Goal: Task Accomplishment & Management: Use online tool/utility

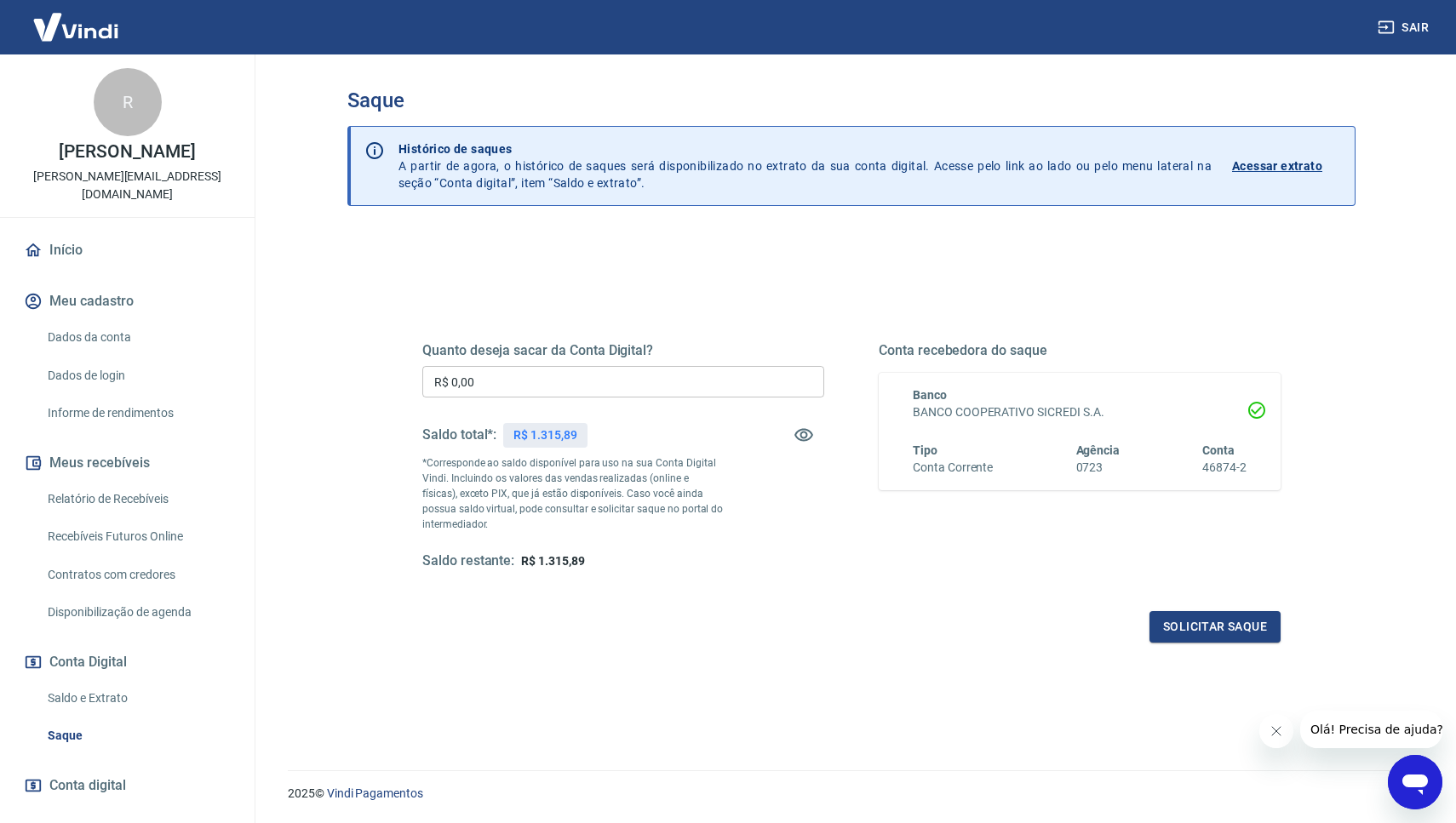
click at [555, 365] on div "Quanto deseja sacar da Conta Digital? R$ 0,00 ​ Saldo total*: R$ 1.315,89 *Corr…" at bounding box center [623, 456] width 402 height 228
click at [548, 373] on input "R$ 0,00" at bounding box center [623, 381] width 402 height 32
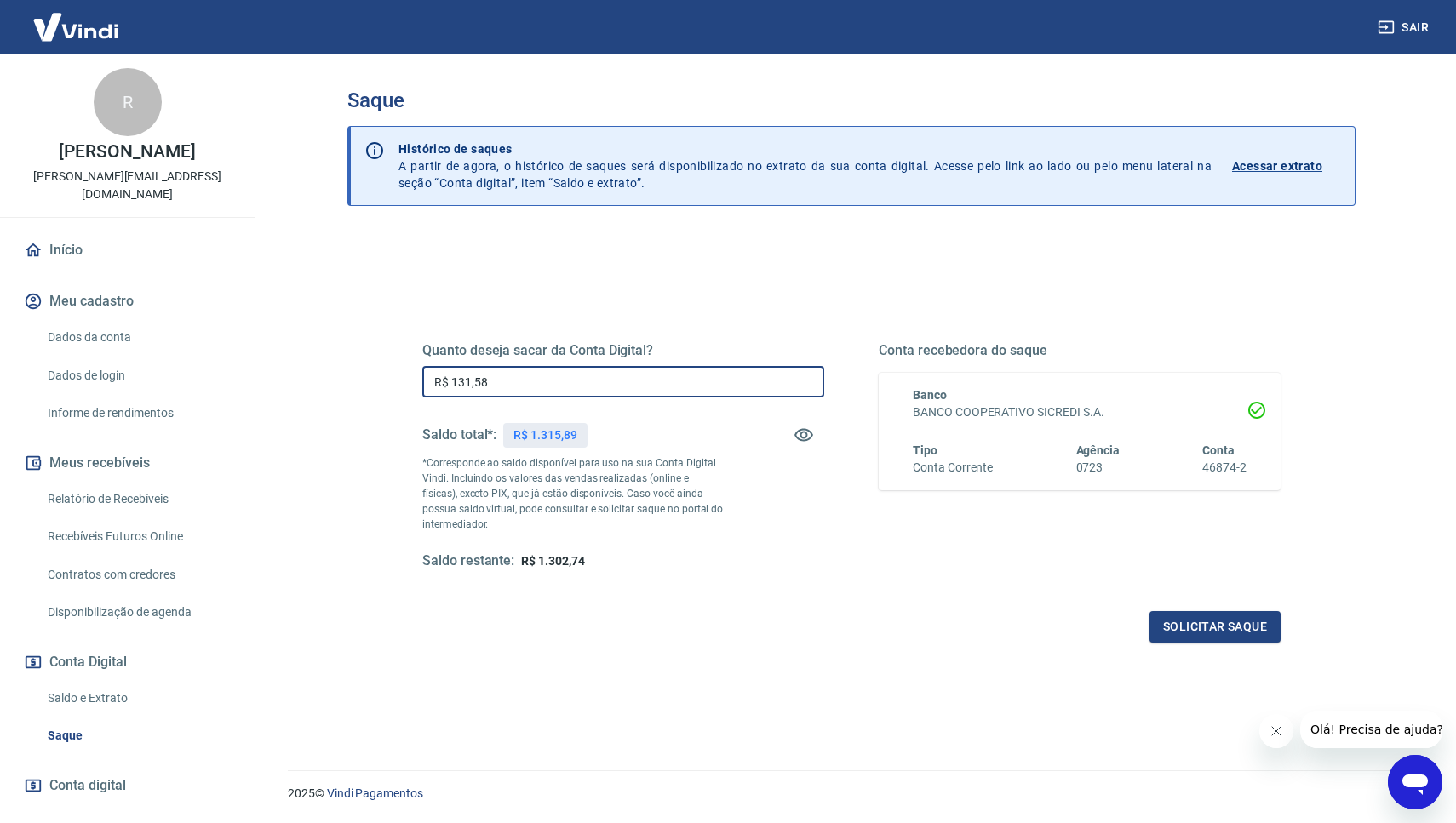
type input "R$ 1.315,89"
click at [1223, 630] on button "Solicitar saque" at bounding box center [1215, 627] width 131 height 32
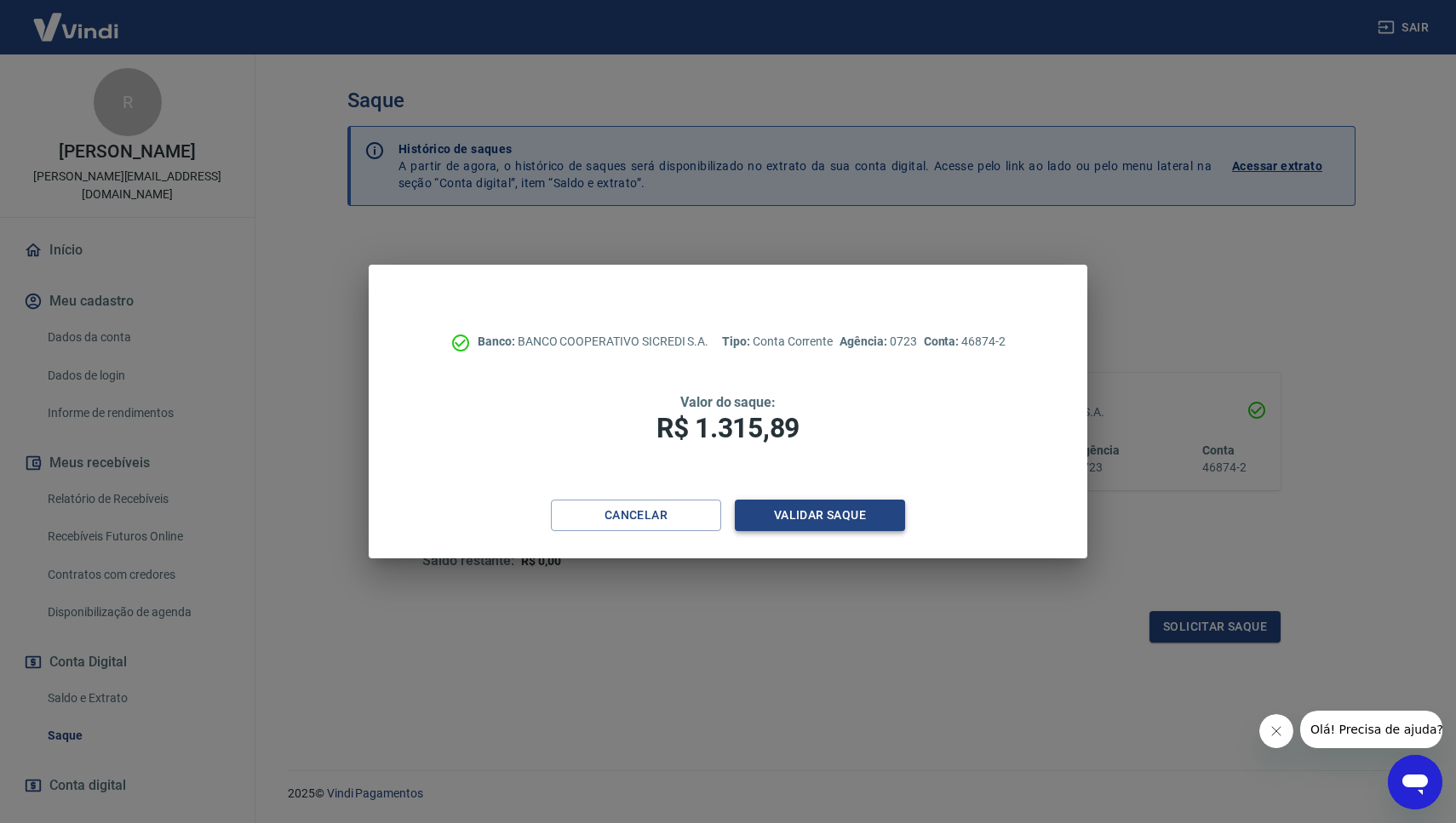
click at [838, 526] on button "Validar saque" at bounding box center [820, 515] width 170 height 32
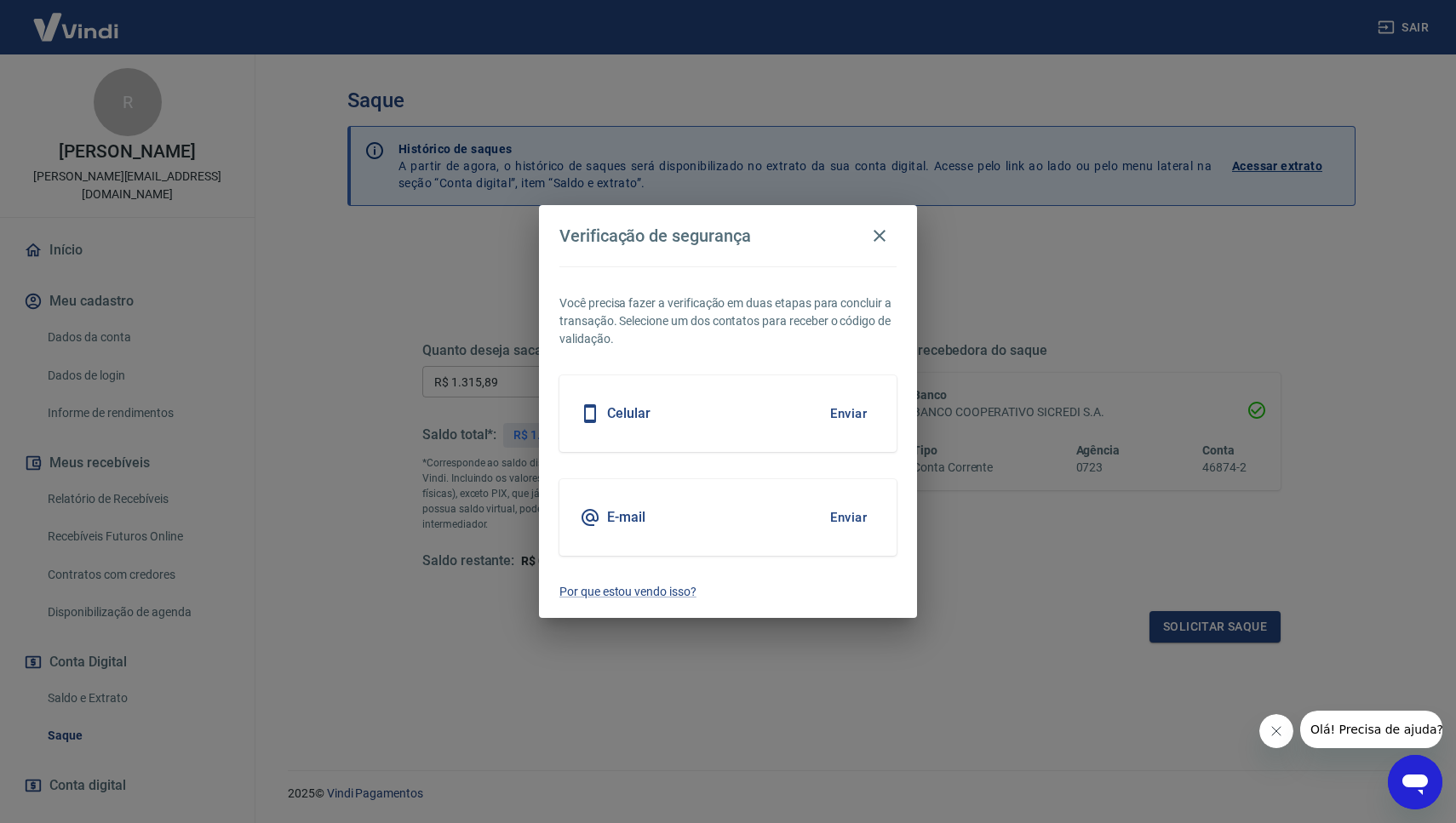
click at [642, 512] on h5 "E-mail" at bounding box center [626, 518] width 38 height 17
click at [855, 509] on button "Enviar" at bounding box center [849, 517] width 55 height 35
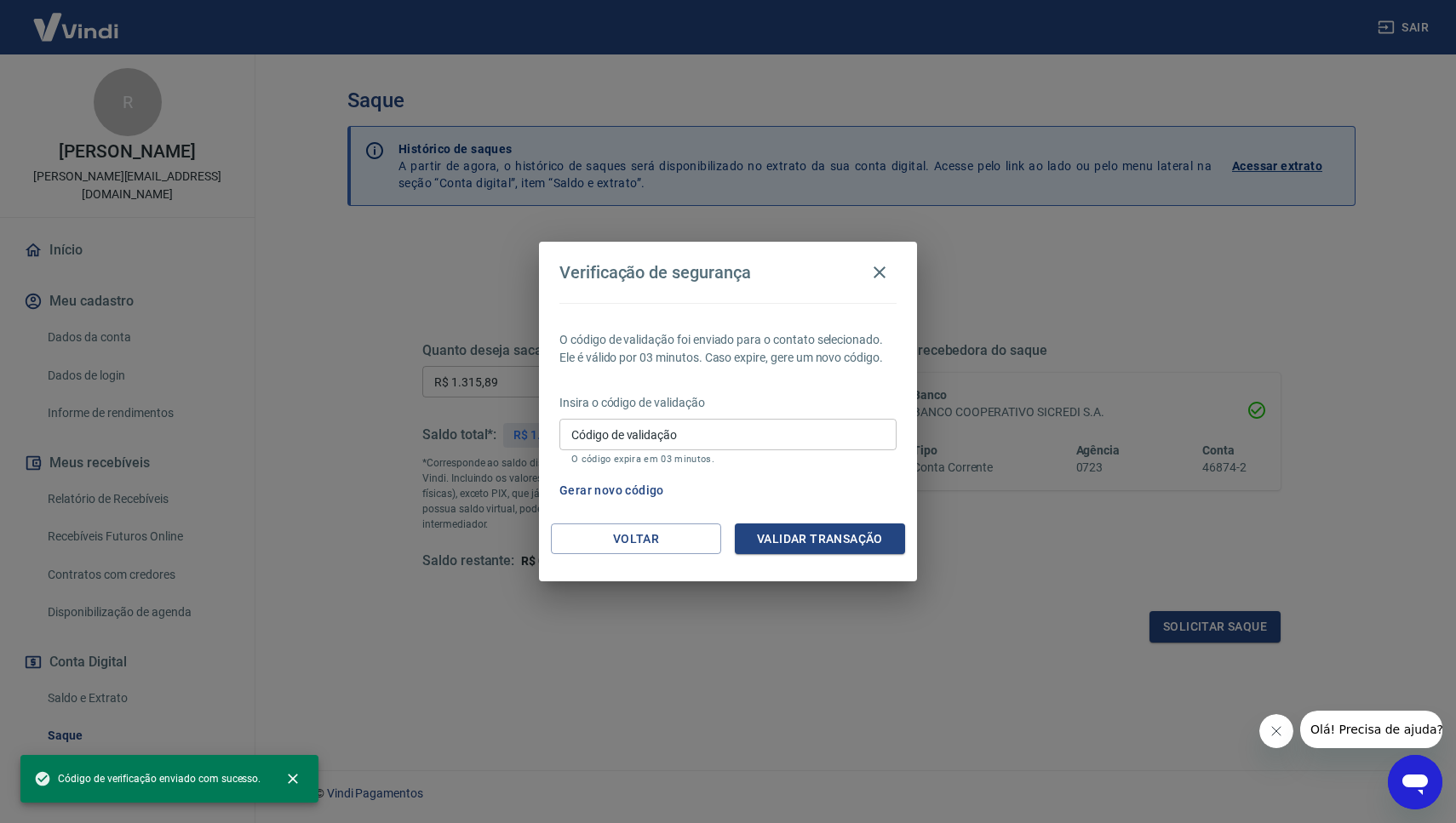
click at [720, 434] on input "Código de validação" at bounding box center [728, 434] width 337 height 32
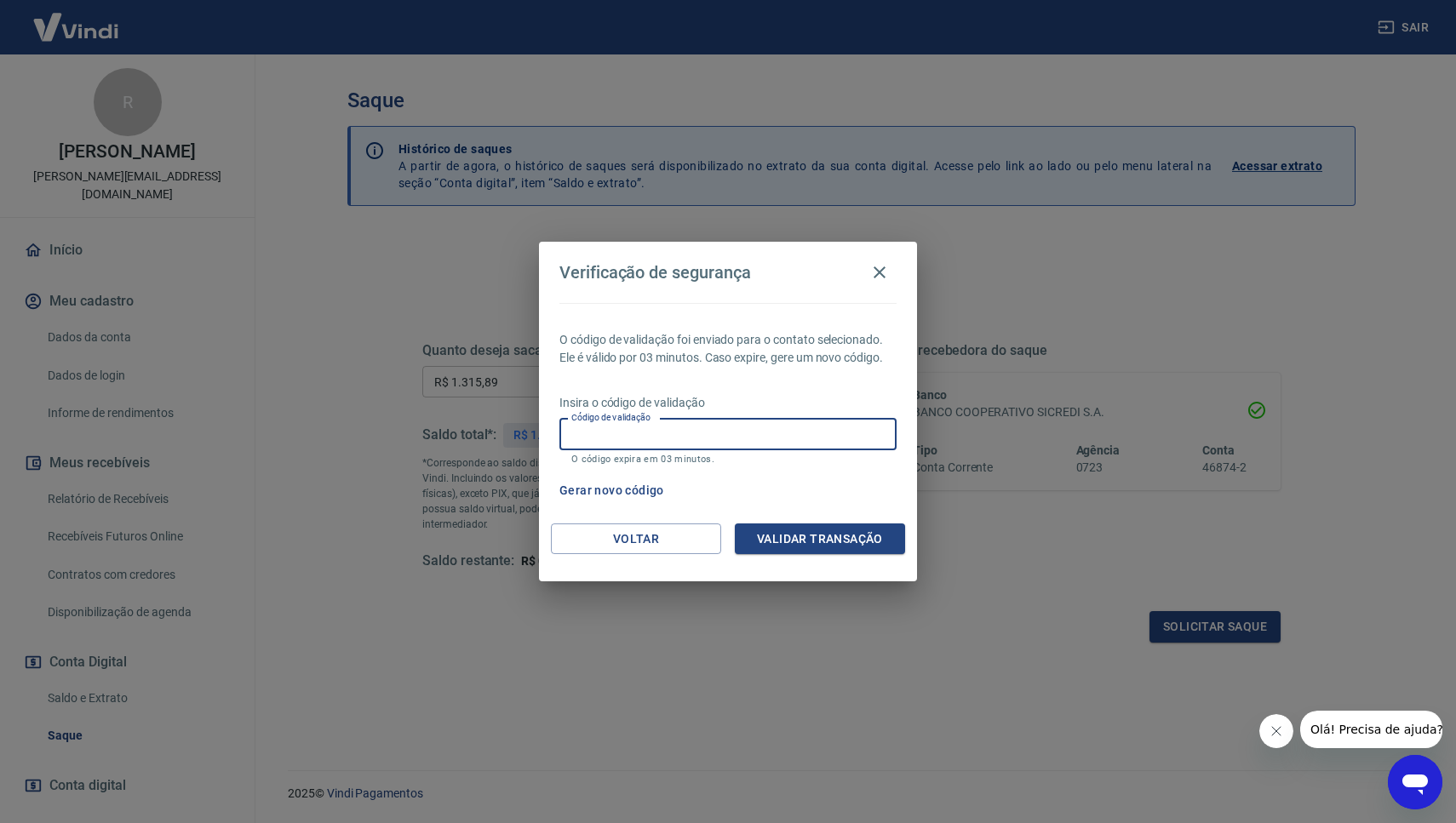
paste input "129651"
type input "129651"
click at [789, 538] on button "Validar transação" at bounding box center [820, 539] width 170 height 32
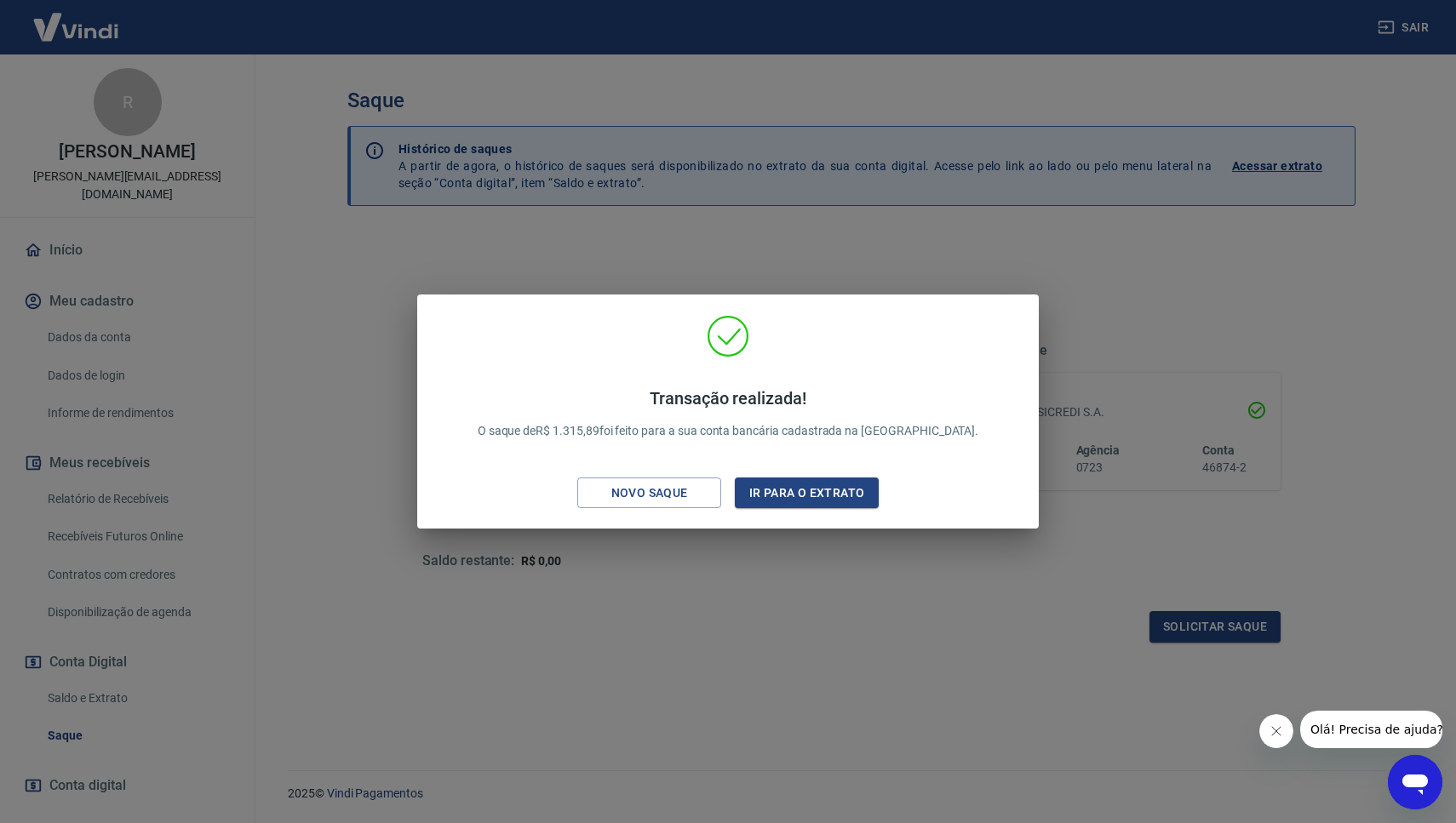
click at [756, 606] on div "Transação realizada! O saque de R$ 1.315,89 foi feito para a sua conta bancária…" at bounding box center [728, 411] width 1456 height 823
